Goal: Use online tool/utility: Use online tool/utility

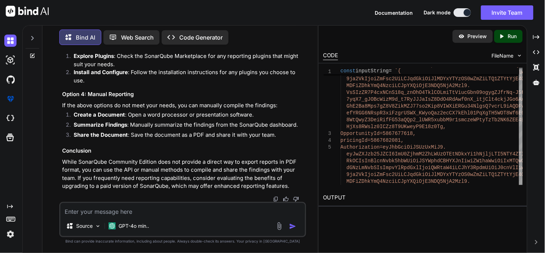
scroll to position [9941, 0]
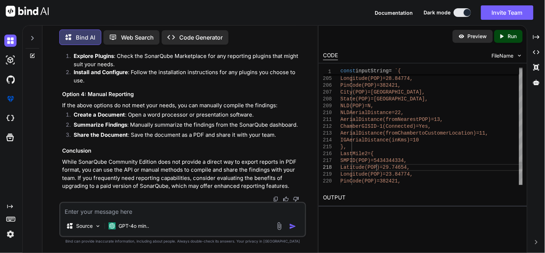
type textarea "const inputString = `{ authTocken=[SECURITY_DATA]… .replace(/:\s*{/g, ': {') //…"
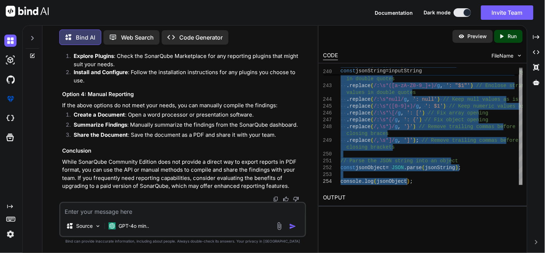
scroll to position [10001, 0]
click at [130, 215] on textarea at bounding box center [182, 209] width 245 height 13
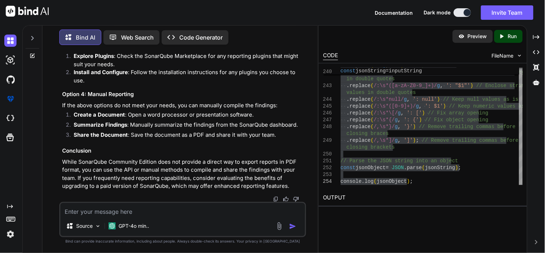
scroll to position [10266, 0]
type textarea "i"
type textarea "x"
type textarea "is"
type textarea "x"
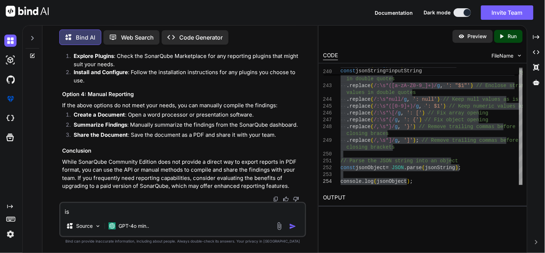
type textarea "is"
type textarea "x"
type textarea "is"
type textarea "x"
type textarea "i"
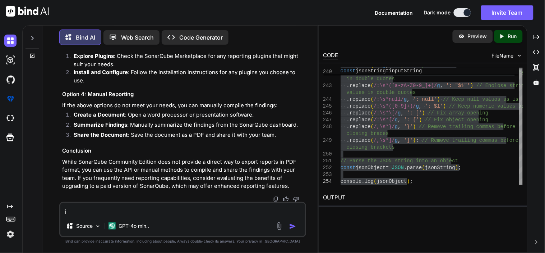
type textarea "x"
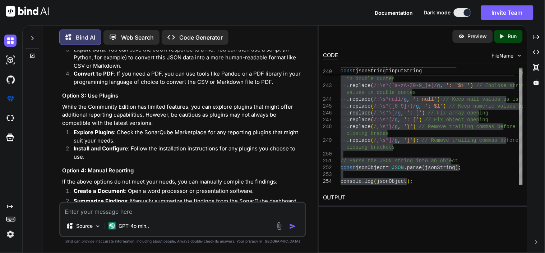
scroll to position [8159, 0]
click at [145, 215] on textarea at bounding box center [182, 209] width 245 height 13
type textarea "i"
type textarea "x"
type textarea "it"
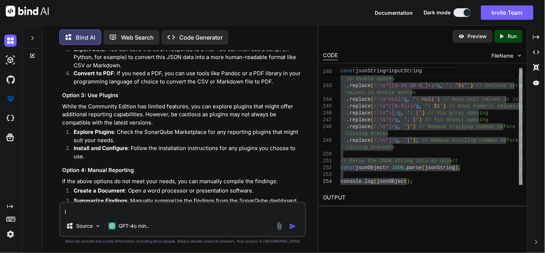
type textarea "x"
type textarea "it"
type textarea "x"
type textarea "it g"
type textarea "x"
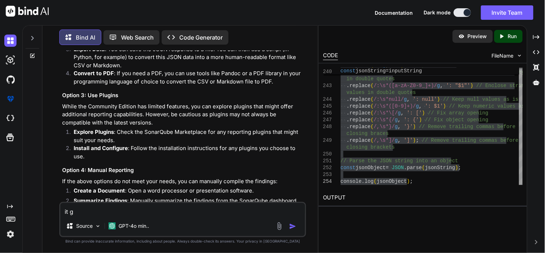
type textarea "it gi"
type textarea "x"
type textarea "it giv"
type textarea "x"
type textarea "it givi"
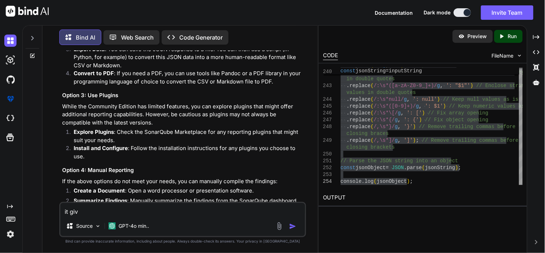
type textarea "x"
type textarea "it givin"
type textarea "x"
type textarea "it giving"
type textarea "x"
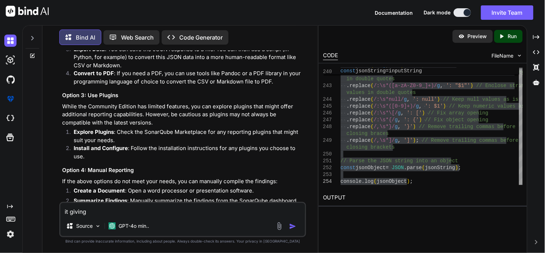
type textarea "it giving"
type textarea "x"
type textarea "it giving t"
type textarea "x"
type textarea "it giving th"
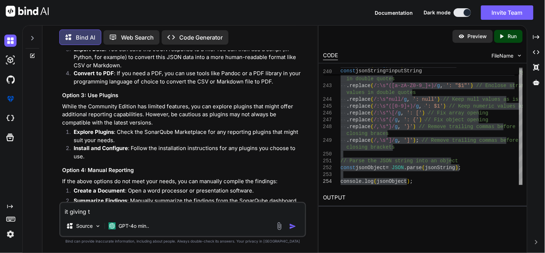
type textarea "x"
type textarea "it giving thi"
type textarea "x"
type textarea "it giving this"
type textarea "x"
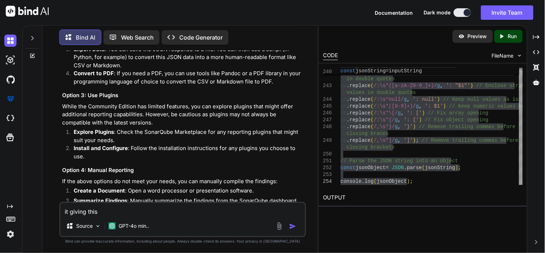
type textarea "it giving this"
type textarea "x"
type textarea "it giving this e"
type textarea "x"
type textarea "it giving this er"
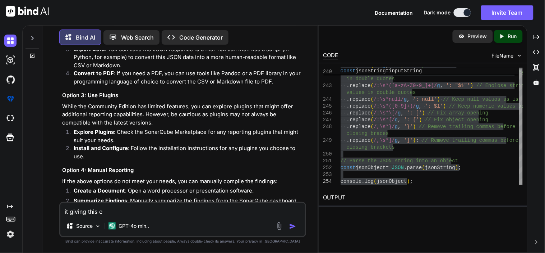
type textarea "x"
type textarea "it giving this err"
type textarea "x"
type textarea "it giving this erro"
type textarea "x"
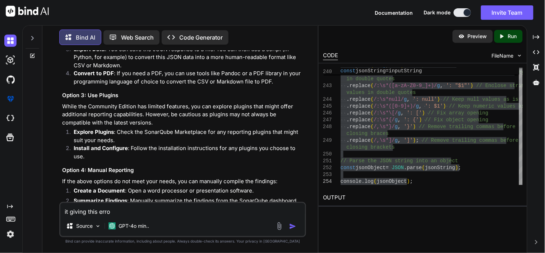
type textarea "it giving this erro r"
type textarea "x"
type textarea "it giving this erro re"
type textarea "x"
type textarea "it giving this erro r"
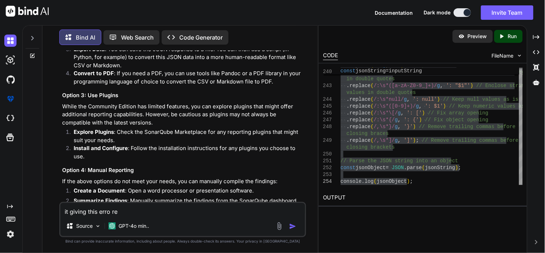
type textarea "x"
type textarea "it giving this erro"
type textarea "x"
type textarea "it giving this erro"
type textarea "x"
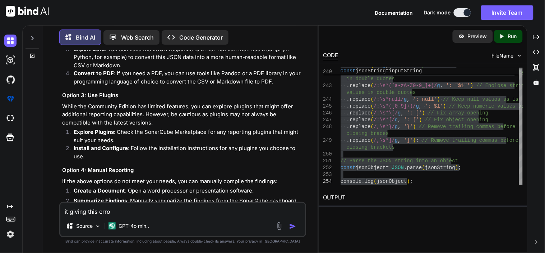
type textarea "it giving this error"
type textarea "x"
type textarea "it giving this error"
type textarea "x"
paste textarea "SyntaxError: Expected ',' or '}' after property value in JSON at position 40 (l…"
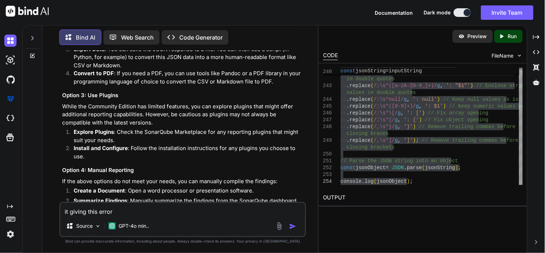
type textarea "it giving this error SyntaxError: Expected ',' or '}' after property value in J…"
type textarea "x"
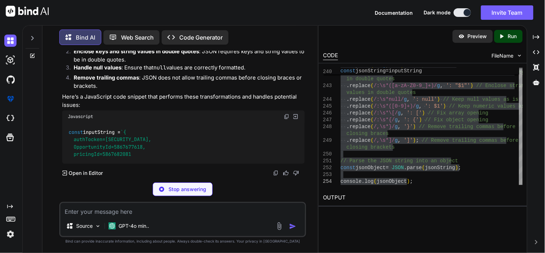
scroll to position [10540, 0]
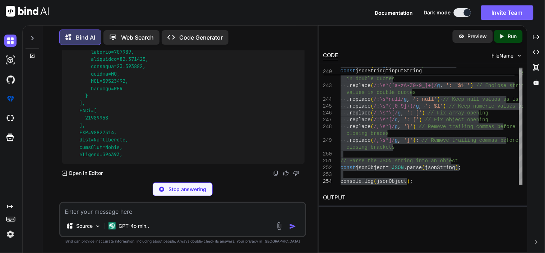
type textarea "x"
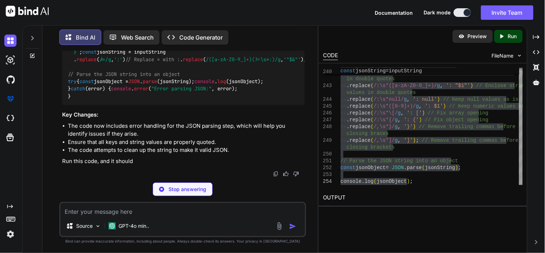
type textarea "x"
type textarea "// Parse the JSON string into an object try { const jsonObject = JSON.parse(jso…"
type textarea "x"
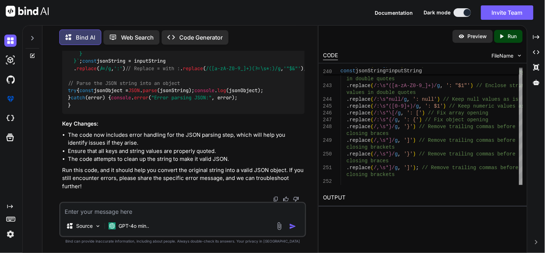
scroll to position [10497, 0]
